Goal: Task Accomplishment & Management: Complete application form

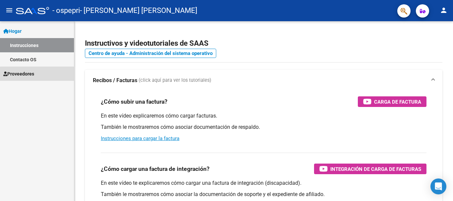
click at [40, 75] on link "Proveedores" at bounding box center [37, 74] width 74 height 14
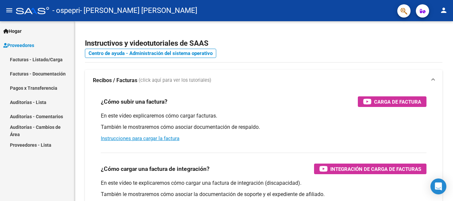
click at [53, 55] on link "Facturas - Listado/Carga" at bounding box center [37, 59] width 74 height 14
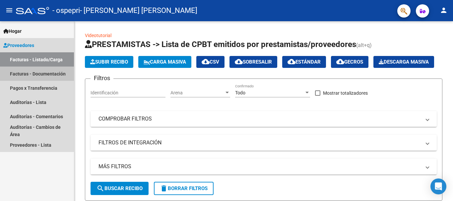
click at [54, 75] on font "Facturas - Documentación" at bounding box center [38, 73] width 56 height 5
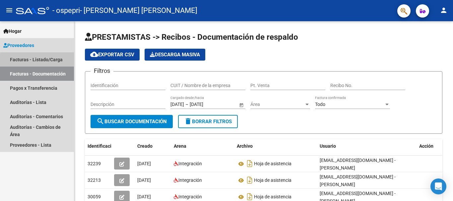
click at [51, 62] on font "Facturas - Listado/Carga" at bounding box center [36, 59] width 53 height 5
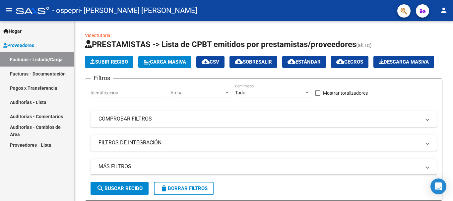
click at [30, 45] on font "Proveedores" at bounding box center [20, 45] width 27 height 5
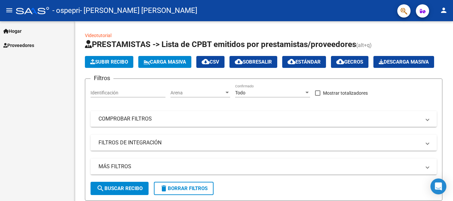
click at [38, 30] on link "Hogar" at bounding box center [37, 31] width 74 height 14
click at [35, 45] on font "Instrucciones" at bounding box center [24, 45] width 28 height 5
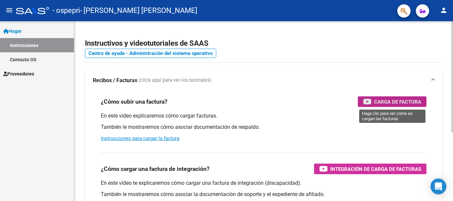
click at [389, 99] on span "Carga de factura" at bounding box center [397, 102] width 47 height 8
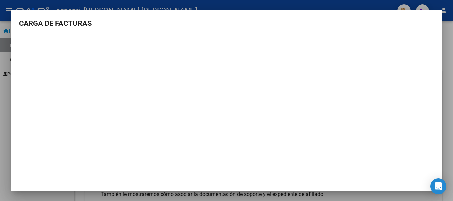
click at [325, 0] on div at bounding box center [226, 100] width 453 height 201
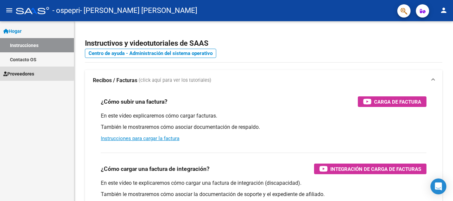
click at [22, 72] on font "Proveedores" at bounding box center [20, 73] width 27 height 5
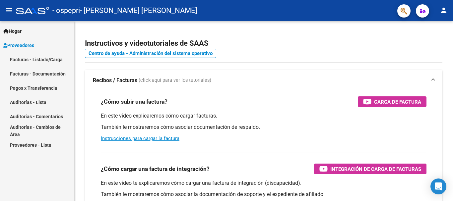
click at [49, 64] on link "Facturas - Listado/Carga" at bounding box center [37, 59] width 74 height 14
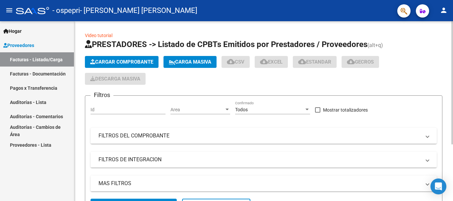
click at [121, 57] on button "Cargar Comprobante" at bounding box center [122, 62] width 74 height 12
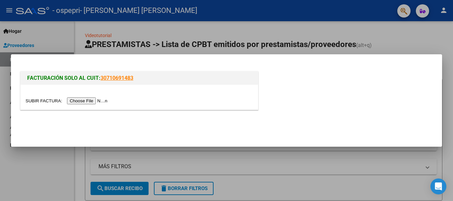
click at [98, 99] on input "file" at bounding box center [68, 100] width 84 height 7
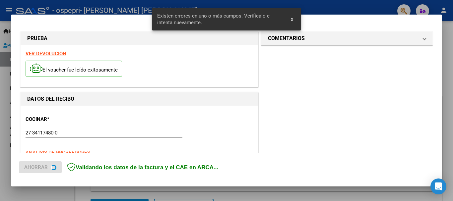
scroll to position [153, 0]
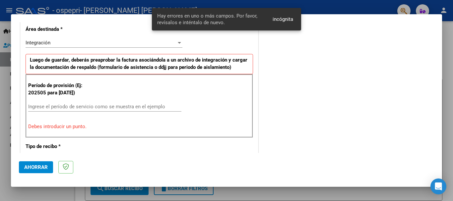
click at [133, 110] on input "Ingrese el período de servicio como se muestra en el ejemplo" at bounding box center [104, 107] width 153 height 6
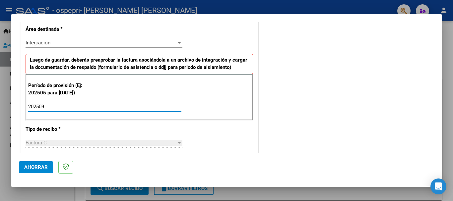
type input "202509"
click at [200, 113] on div "Período de provisión (Ej: 202505 para mayo de 2025) 202509 Ingrese el período d…" at bounding box center [139, 97] width 227 height 46
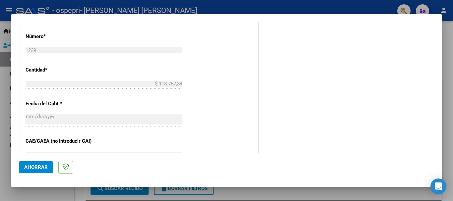
scroll to position [314, 0]
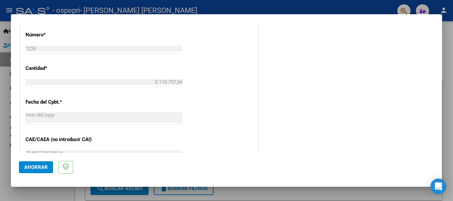
click at [450, 109] on div at bounding box center [226, 100] width 453 height 201
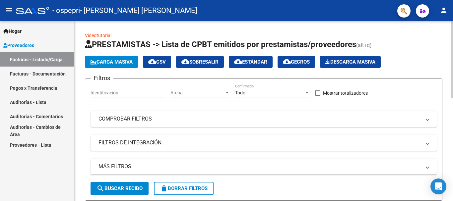
drag, startPoint x: 450, startPoint y: 109, endPoint x: 451, endPoint y: 116, distance: 7.7
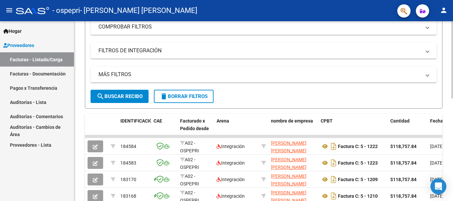
click at [452, 108] on div at bounding box center [452, 100] width 2 height 77
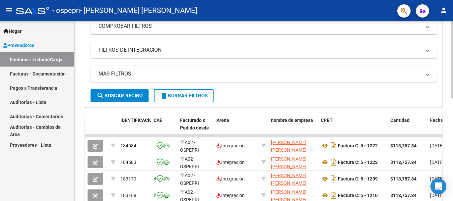
scroll to position [0, 0]
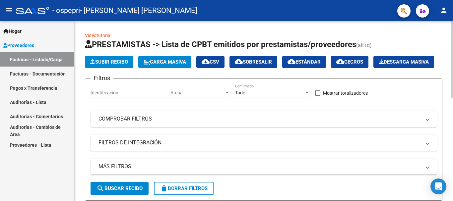
click at [452, 61] on div at bounding box center [452, 59] width 2 height 77
click at [107, 64] on font "Subir recibo" at bounding box center [111, 62] width 33 height 6
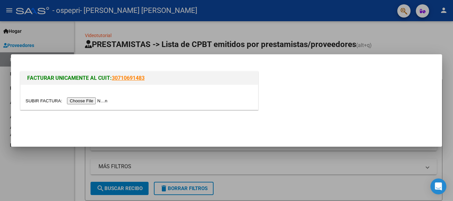
click at [95, 99] on input "file" at bounding box center [68, 100] width 84 height 7
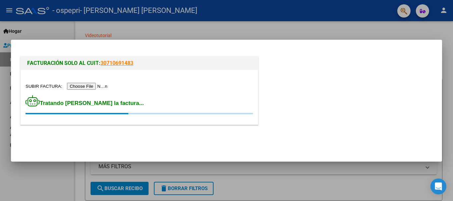
click at [103, 85] on input "file" at bounding box center [68, 86] width 84 height 7
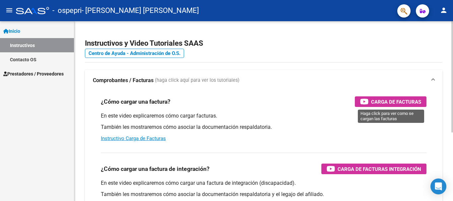
click at [370, 101] on div "Carga de Facturas" at bounding box center [390, 101] width 61 height 11
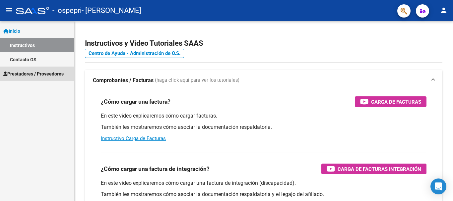
click at [34, 77] on span "Prestadores / Proveedores" at bounding box center [33, 73] width 60 height 7
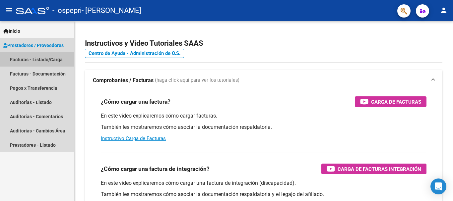
click at [46, 60] on link "Facturas - Listado/Carga" at bounding box center [37, 59] width 74 height 14
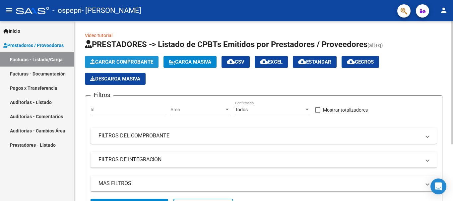
click at [108, 61] on span "Cargar Comprobante" at bounding box center [121, 62] width 63 height 6
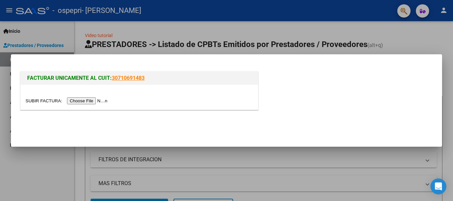
click at [106, 99] on input "file" at bounding box center [68, 100] width 84 height 7
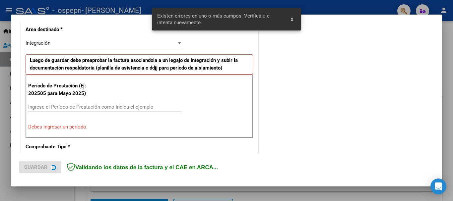
scroll to position [165, 0]
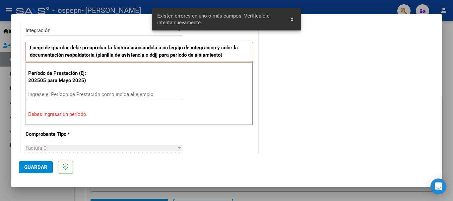
click at [128, 95] on input "Ingrese el Período de Prestación como indica el ejemplo" at bounding box center [104, 94] width 153 height 6
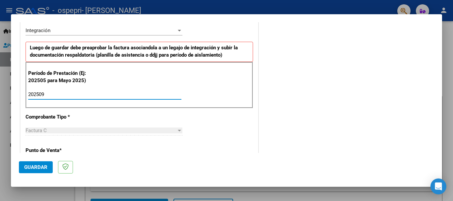
type input "202509"
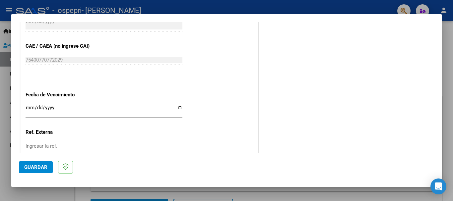
scroll to position [452, 0]
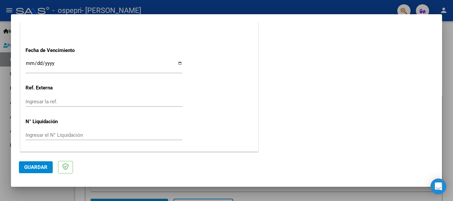
click at [45, 66] on input "Ingresar la fecha" at bounding box center [104, 66] width 157 height 11
click at [31, 63] on input "Ingresar la fecha" at bounding box center [104, 66] width 157 height 11
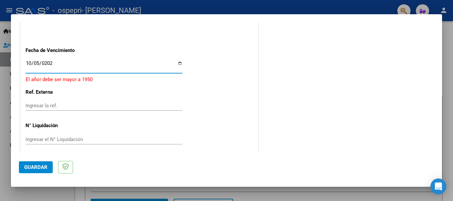
type input "[DATE]"
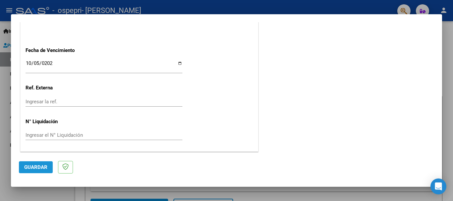
click at [41, 168] on span "Guardar" at bounding box center [35, 167] width 23 height 6
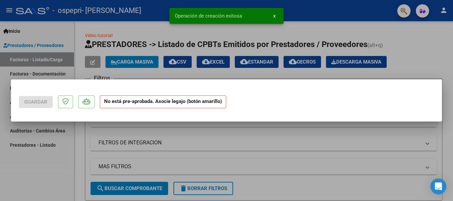
scroll to position [0, 0]
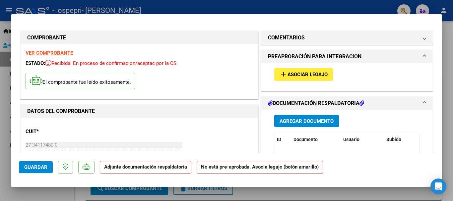
click at [321, 76] on span "Asociar Legajo" at bounding box center [307, 75] width 40 height 6
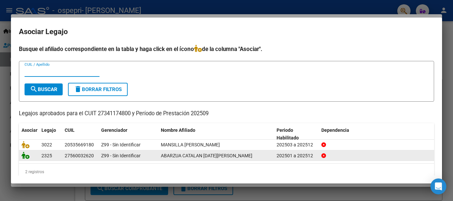
click at [25, 156] on icon at bounding box center [26, 155] width 8 height 7
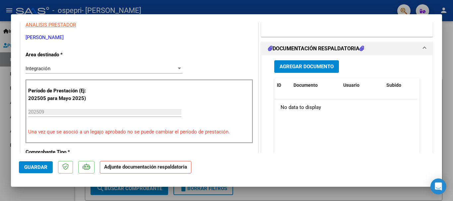
scroll to position [143, 0]
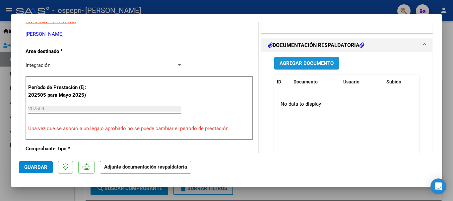
click at [290, 61] on span "Agregar Documento" at bounding box center [306, 64] width 54 height 6
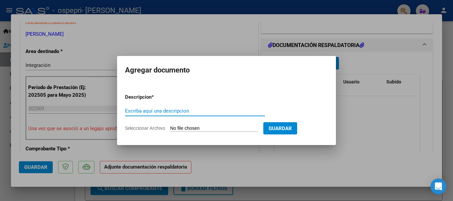
click at [188, 111] on input "Escriba aquí una descripcion" at bounding box center [195, 111] width 140 height 6
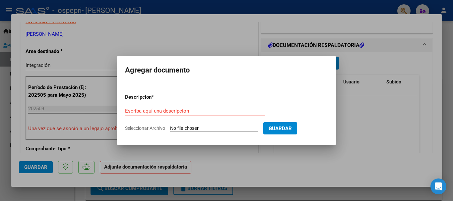
click at [175, 128] on input "Seleccionar Archivo" at bounding box center [214, 129] width 88 height 6
type input "C:\fakepath\PLANILLA [DATE].jpg"
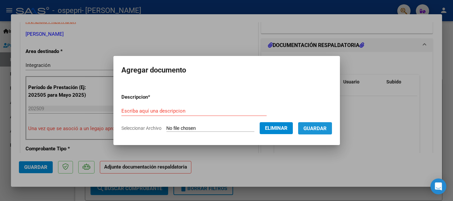
click at [326, 129] on span "Guardar" at bounding box center [314, 129] width 23 height 6
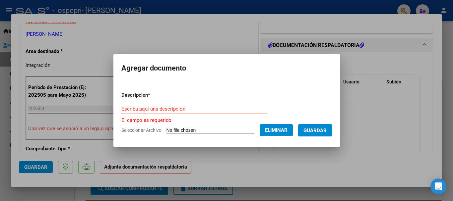
click at [202, 109] on input "Escriba aquí una descripcion" at bounding box center [193, 109] width 145 height 6
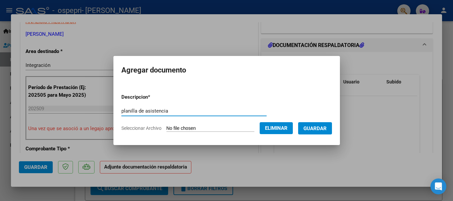
type input "planilla de asistencia"
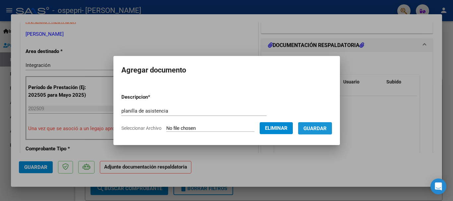
click at [321, 128] on span "Guardar" at bounding box center [314, 129] width 23 height 6
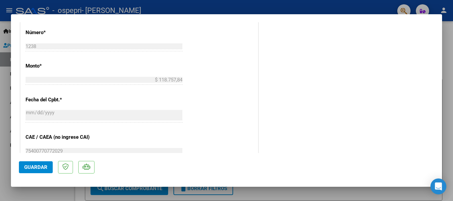
scroll to position [325, 0]
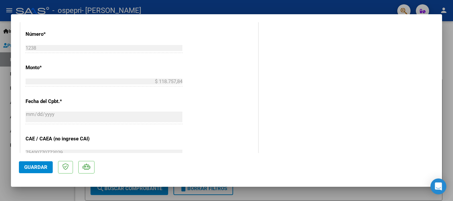
click at [31, 167] on span "Guardar" at bounding box center [35, 167] width 23 height 6
click at [324, 2] on div at bounding box center [226, 100] width 453 height 201
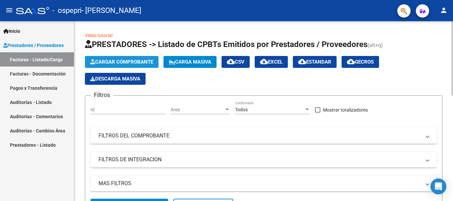
click at [120, 58] on button "Cargar Comprobante" at bounding box center [122, 62] width 74 height 12
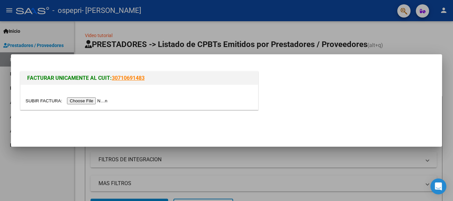
click at [96, 102] on input "file" at bounding box center [68, 100] width 84 height 7
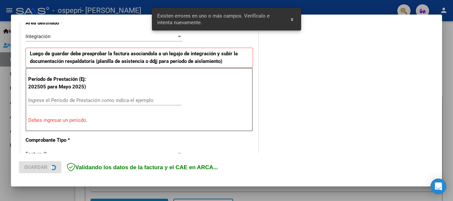
scroll to position [165, 0]
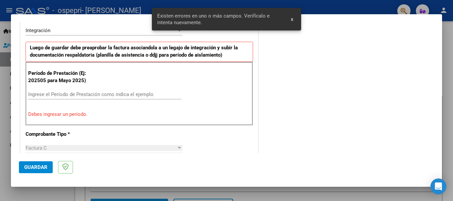
click at [129, 95] on input "Ingrese el Período de Prestación como indica el ejemplo" at bounding box center [104, 94] width 153 height 6
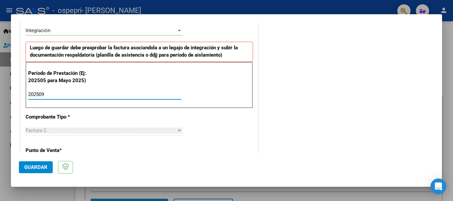
type input "202509"
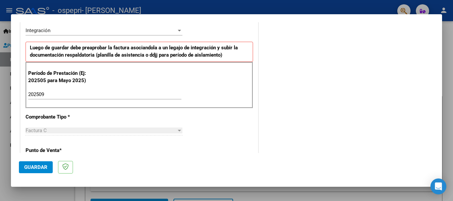
click at [221, 123] on div "CUIT * 27-34117480-0 Ingresar CUIT ANALISIS PRESTADOR DECURGEZ [PERSON_NAME] Ar…" at bounding box center [139, 189] width 237 height 499
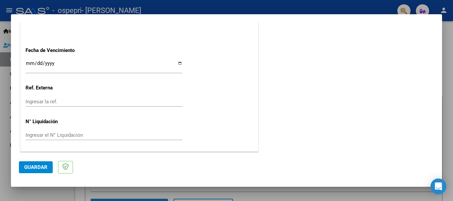
click at [45, 62] on input "Ingresar la fecha" at bounding box center [104, 66] width 157 height 11
drag, startPoint x: 45, startPoint y: 62, endPoint x: 29, endPoint y: 62, distance: 15.9
click at [29, 62] on input "Ingresar la fecha" at bounding box center [104, 66] width 157 height 11
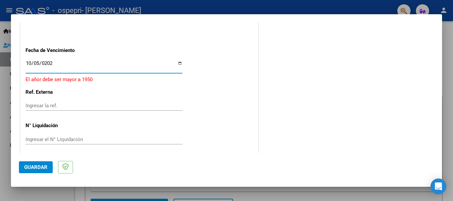
type input "[DATE]"
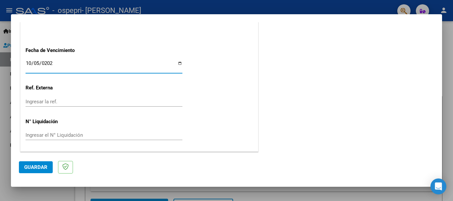
click at [42, 166] on span "Guardar" at bounding box center [35, 167] width 23 height 6
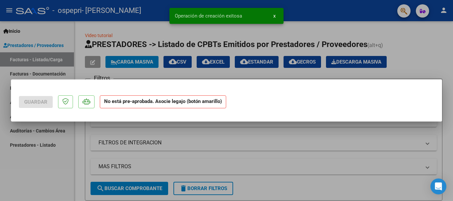
scroll to position [0, 0]
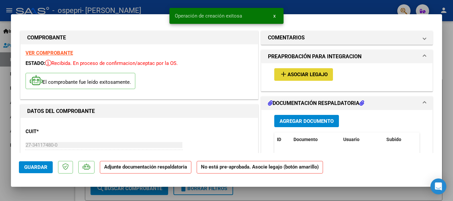
click at [281, 72] on mat-icon "add" at bounding box center [283, 74] width 8 height 8
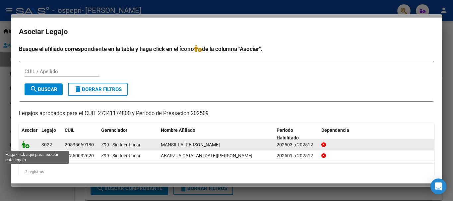
click at [27, 145] on icon at bounding box center [26, 144] width 8 height 7
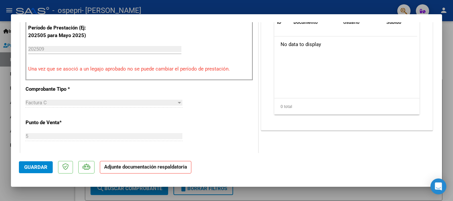
scroll to position [160, 0]
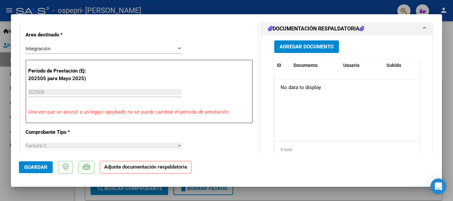
click at [316, 46] on span "Agregar Documento" at bounding box center [306, 47] width 54 height 6
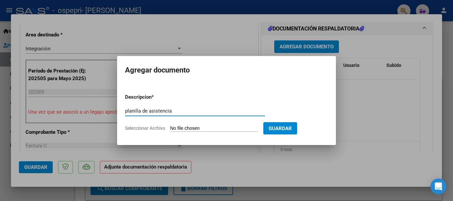
type input "planilla de asistencia"
click at [160, 130] on span "Seleccionar Archivo" at bounding box center [145, 128] width 40 height 5
click at [170, 130] on input "Seleccionar Archivo" at bounding box center [214, 129] width 88 height 6
type input "C:\fakepath\PLANILLA [PERSON_NAME].jpg"
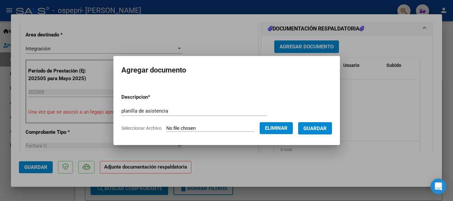
click at [324, 125] on button "Guardar" at bounding box center [315, 128] width 34 height 12
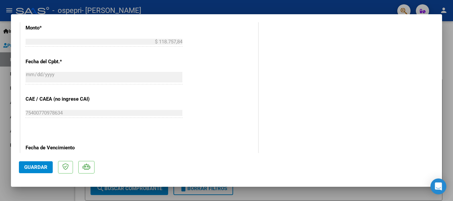
scroll to position [462, 0]
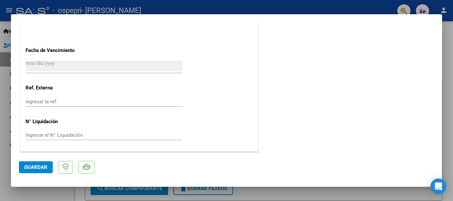
click at [40, 166] on span "Guardar" at bounding box center [35, 167] width 23 height 6
